Goal: Task Accomplishment & Management: Use online tool/utility

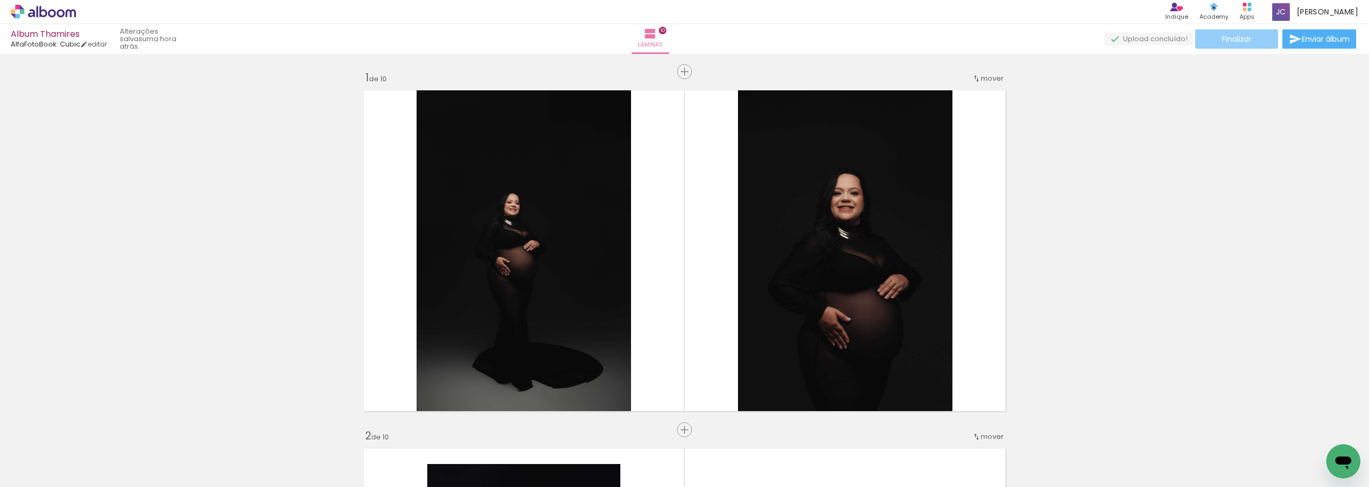
click at [1242, 37] on span "Finalizar" at bounding box center [1236, 38] width 29 height 7
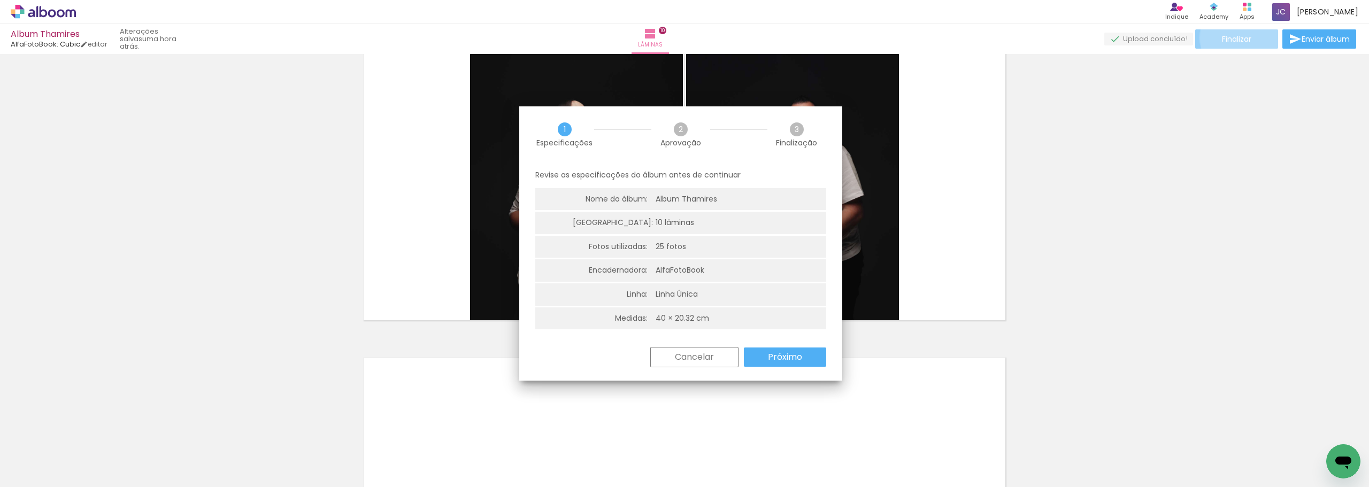
scroll to position [0, 219]
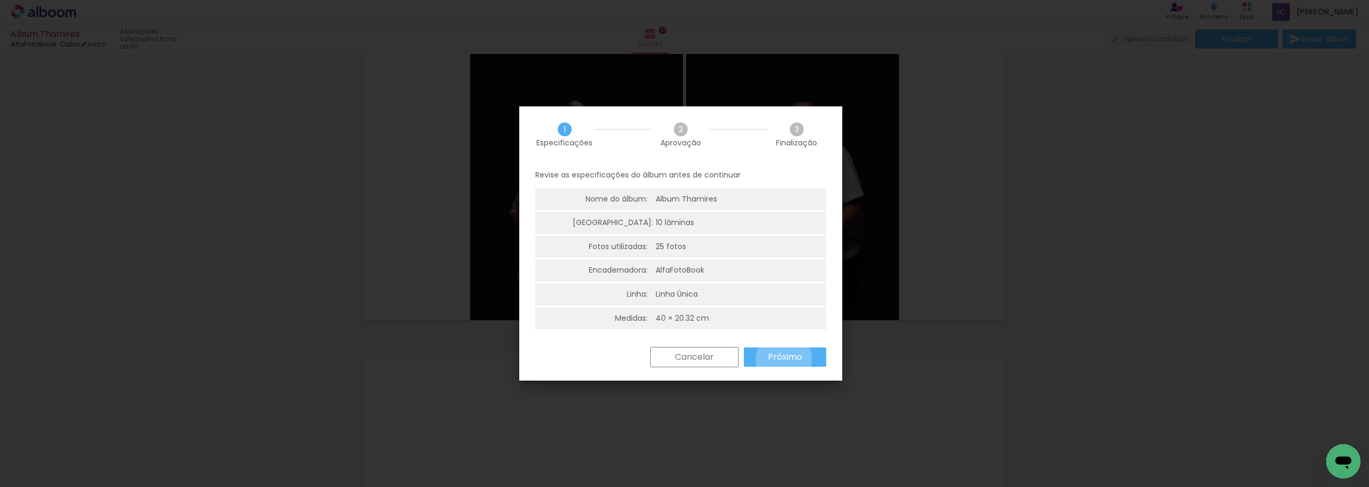
click at [0, 0] on slot "Próximo" at bounding box center [0, 0] width 0 height 0
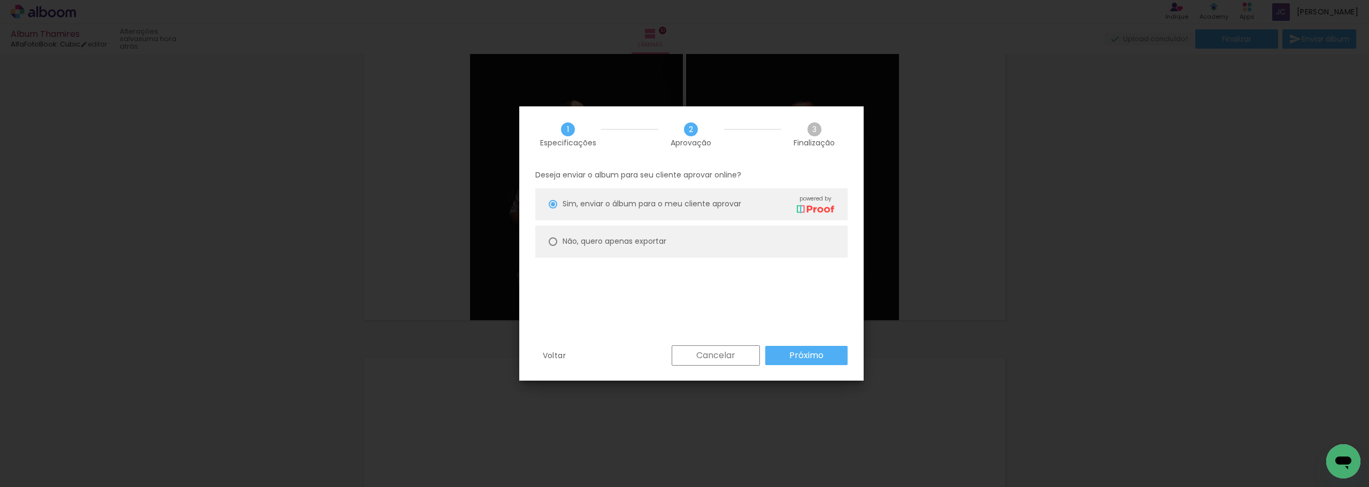
click at [756, 243] on paper-radio-button "Não, quero apenas exportar" at bounding box center [691, 242] width 312 height 32
type paper-radio-button "on"
click at [824, 353] on paper-button "Próximo" at bounding box center [806, 355] width 82 height 19
type input "Alta, 300 DPI"
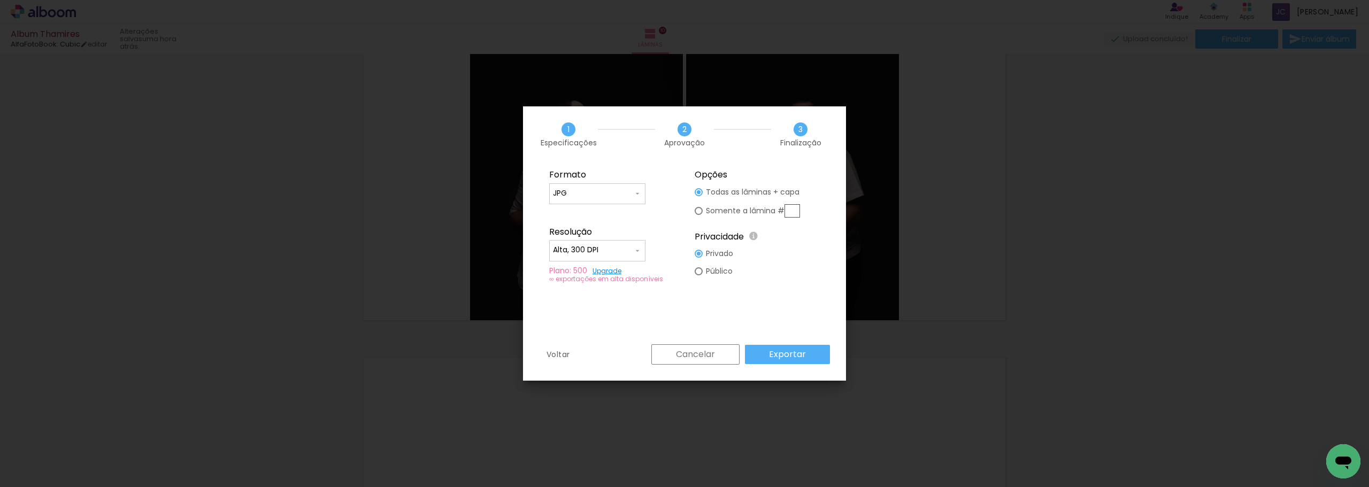
click at [619, 196] on input "JPG" at bounding box center [593, 193] width 80 height 11
click at [619, 196] on paper-item "JPG" at bounding box center [597, 191] width 96 height 21
click at [0, 0] on slot "Exportar" at bounding box center [0, 0] width 0 height 0
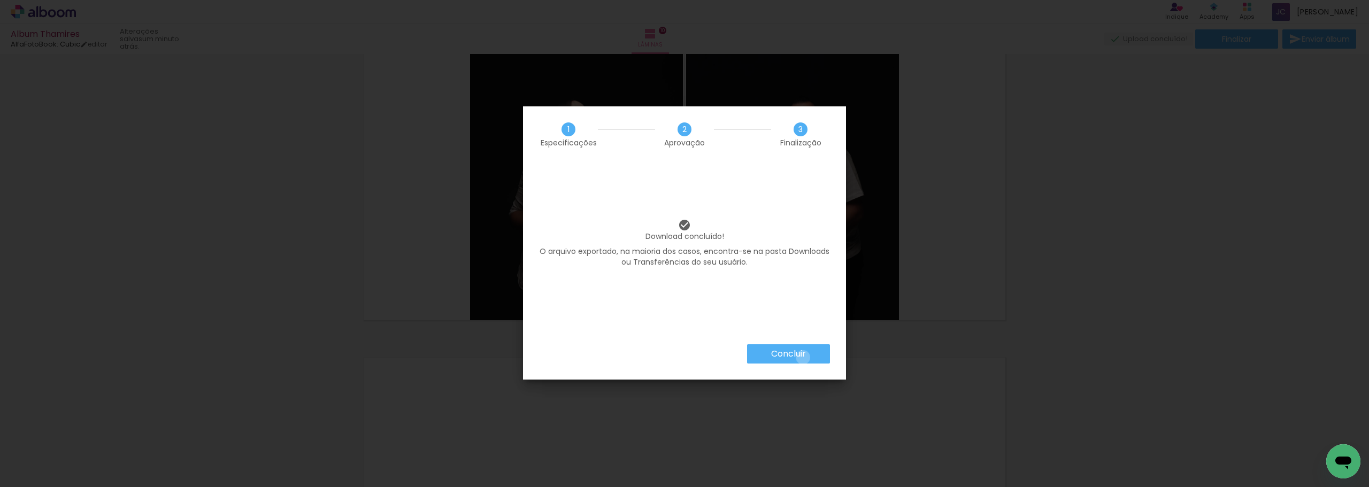
drag, startPoint x: 802, startPoint y: 357, endPoint x: 819, endPoint y: 349, distance: 18.9
click at [0, 0] on slot "Concluir" at bounding box center [0, 0] width 0 height 0
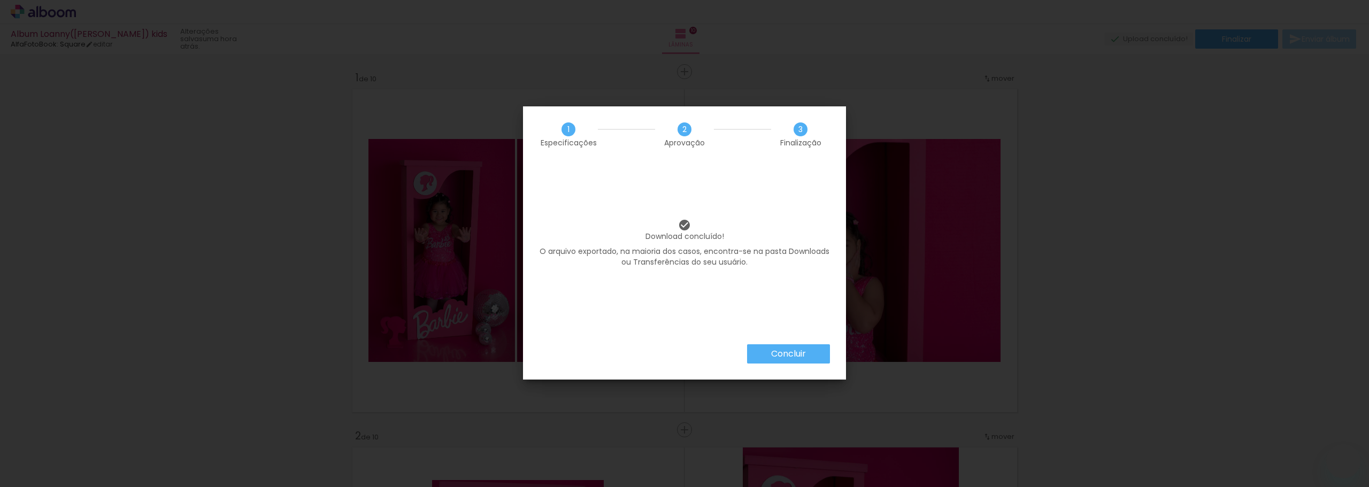
click at [759, 359] on paper-button "Concluir" at bounding box center [788, 353] width 83 height 19
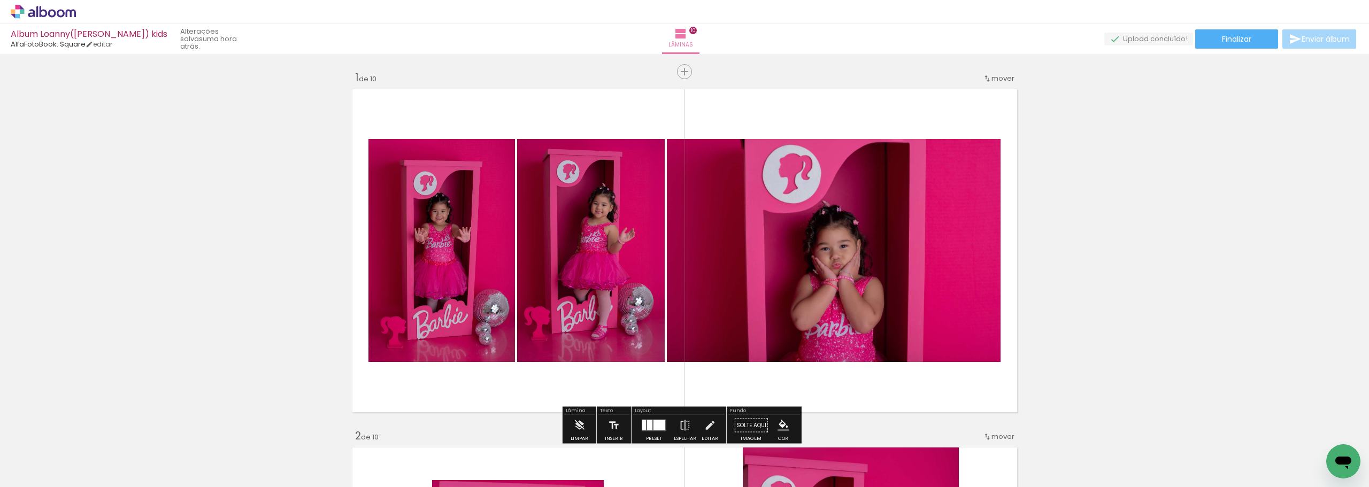
scroll to position [0, 40]
click at [1244, 44] on paper-button "Finalizar" at bounding box center [1236, 38] width 83 height 19
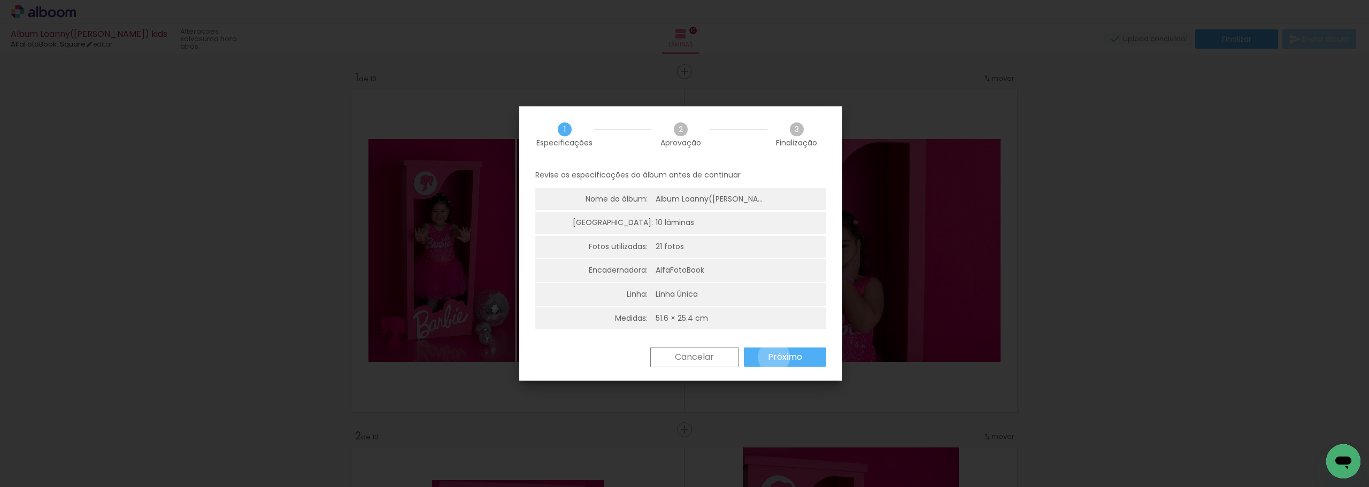
click at [0, 0] on slot "Próximo" at bounding box center [0, 0] width 0 height 0
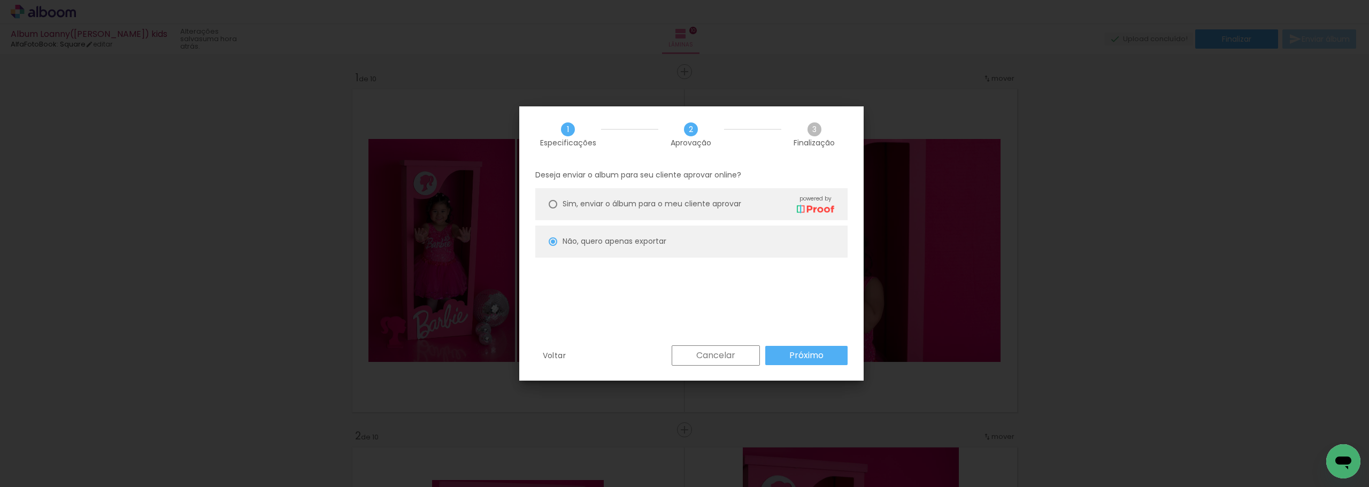
click at [769, 206] on div "Sim, enviar o álbum para o meu cliente aprovar powered by" at bounding box center [699, 204] width 272 height 19
type paper-radio-button "on"
click at [0, 0] on slot "Próximo" at bounding box center [0, 0] width 0 height 0
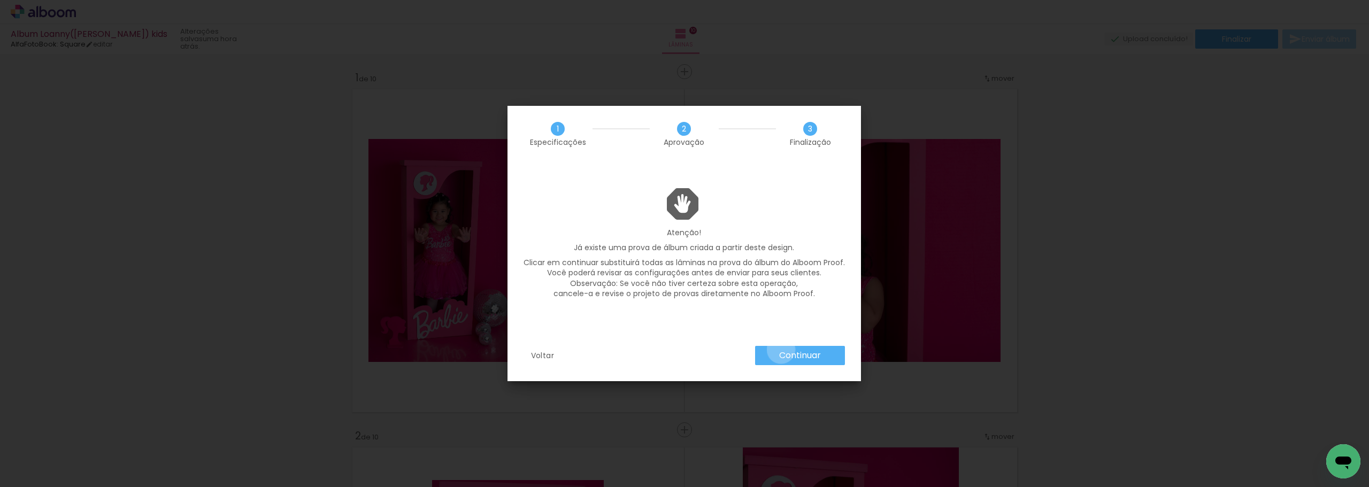
click at [0, 0] on slot "Continuar" at bounding box center [0, 0] width 0 height 0
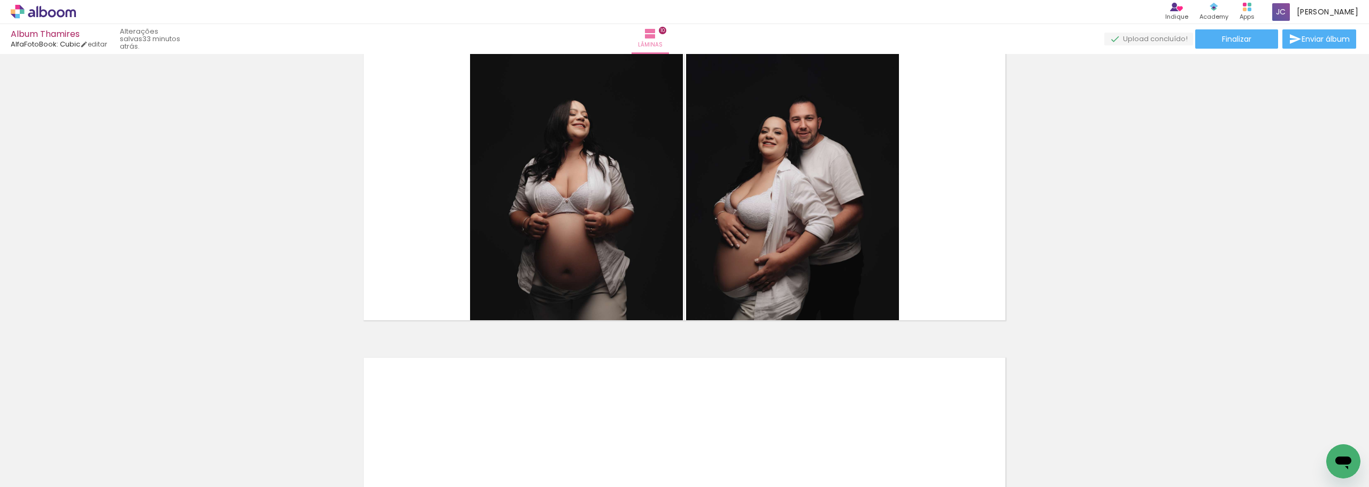
scroll to position [0, 219]
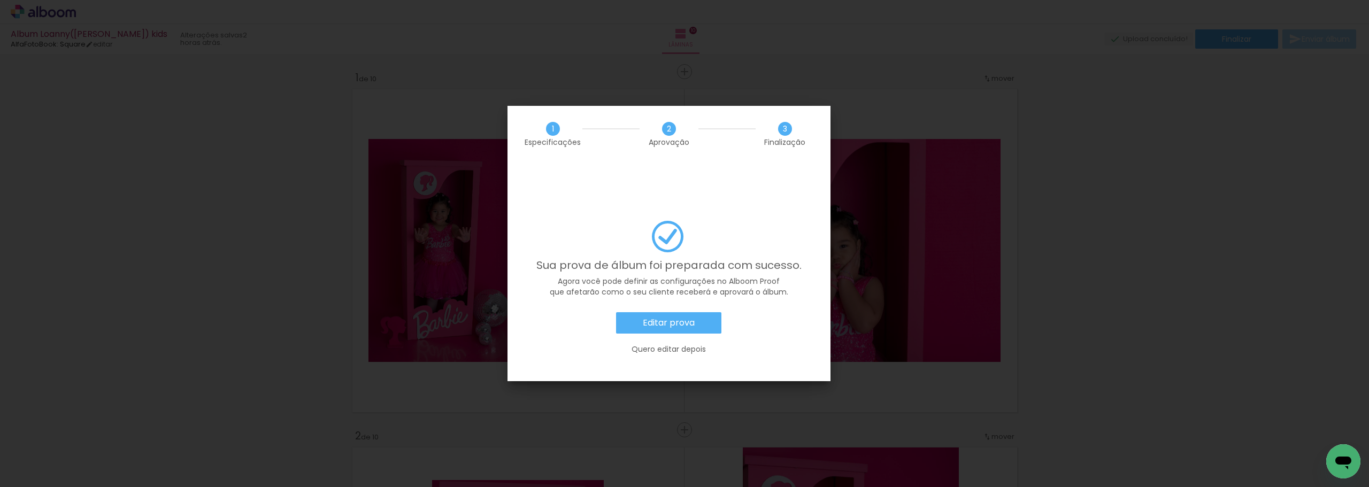
scroll to position [0, 40]
